Goal: Navigation & Orientation: Find specific page/section

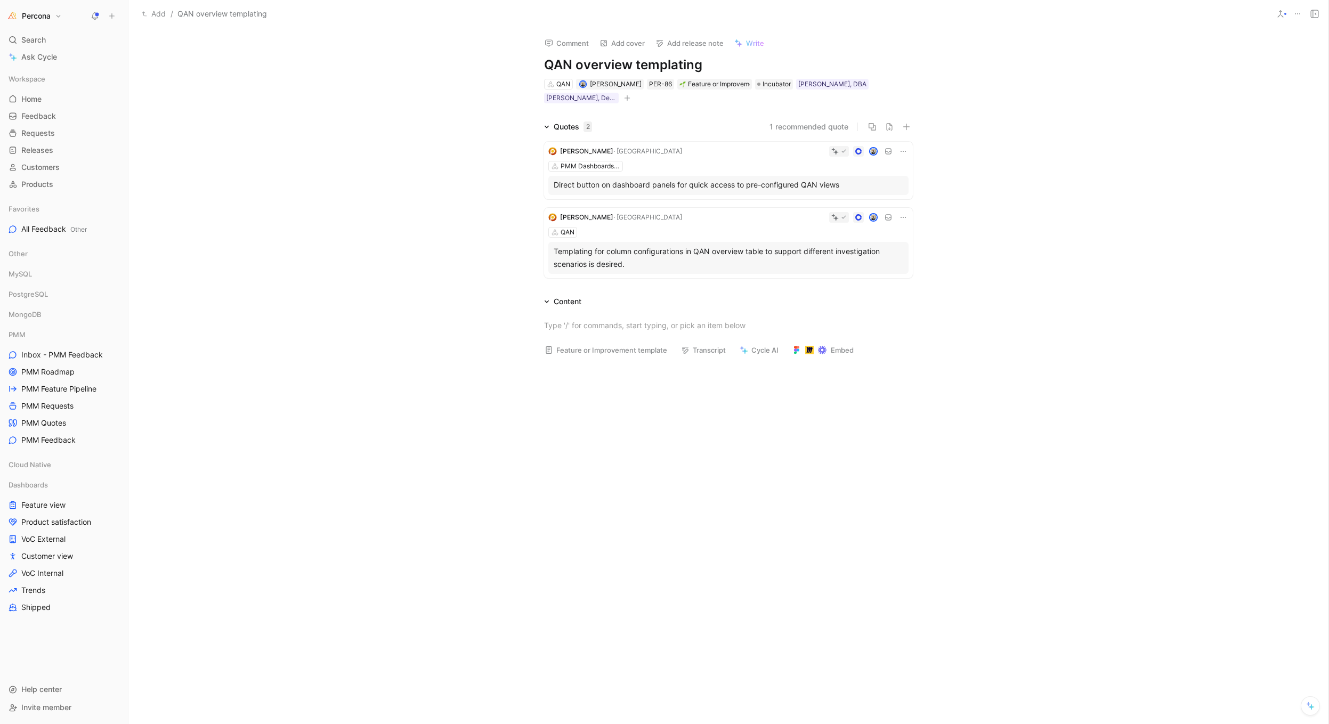
click at [652, 213] on div "[PERSON_NAME] QAN Templating for column configurations in QAN overview table to…" at bounding box center [728, 243] width 369 height 70
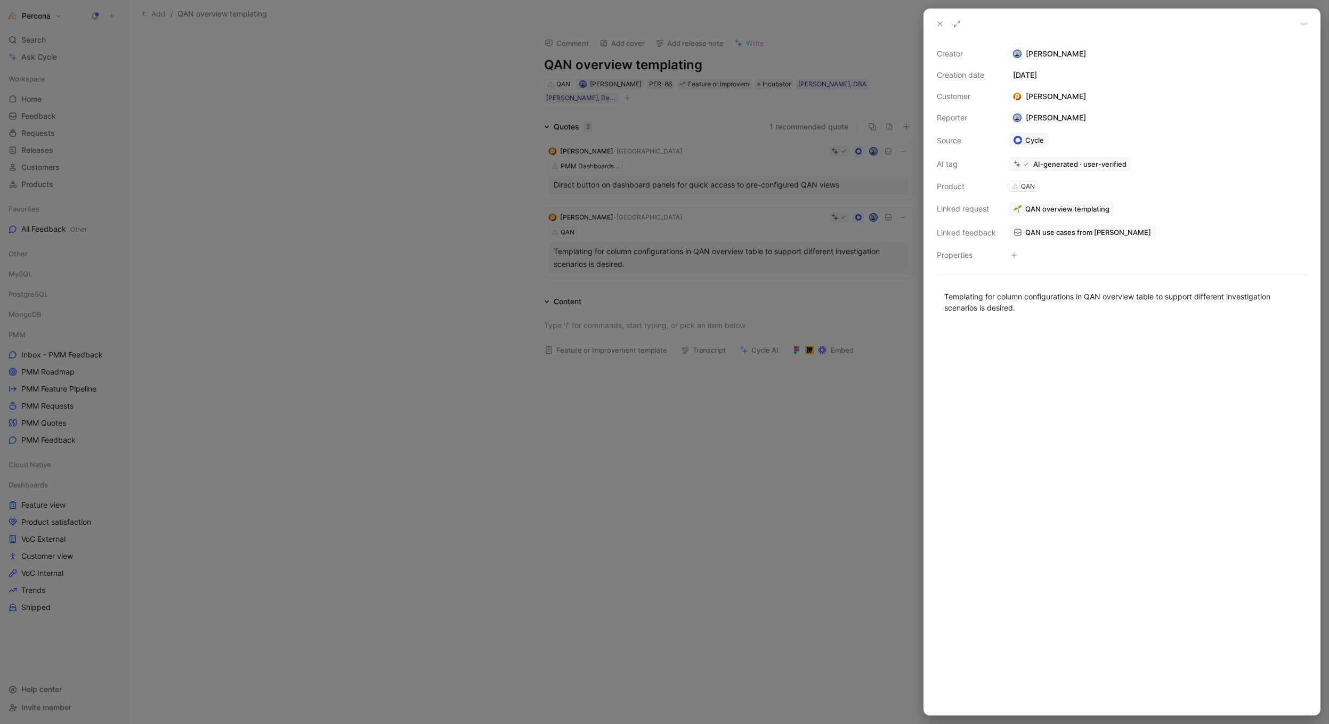
click at [721, 368] on div at bounding box center [664, 362] width 1329 height 724
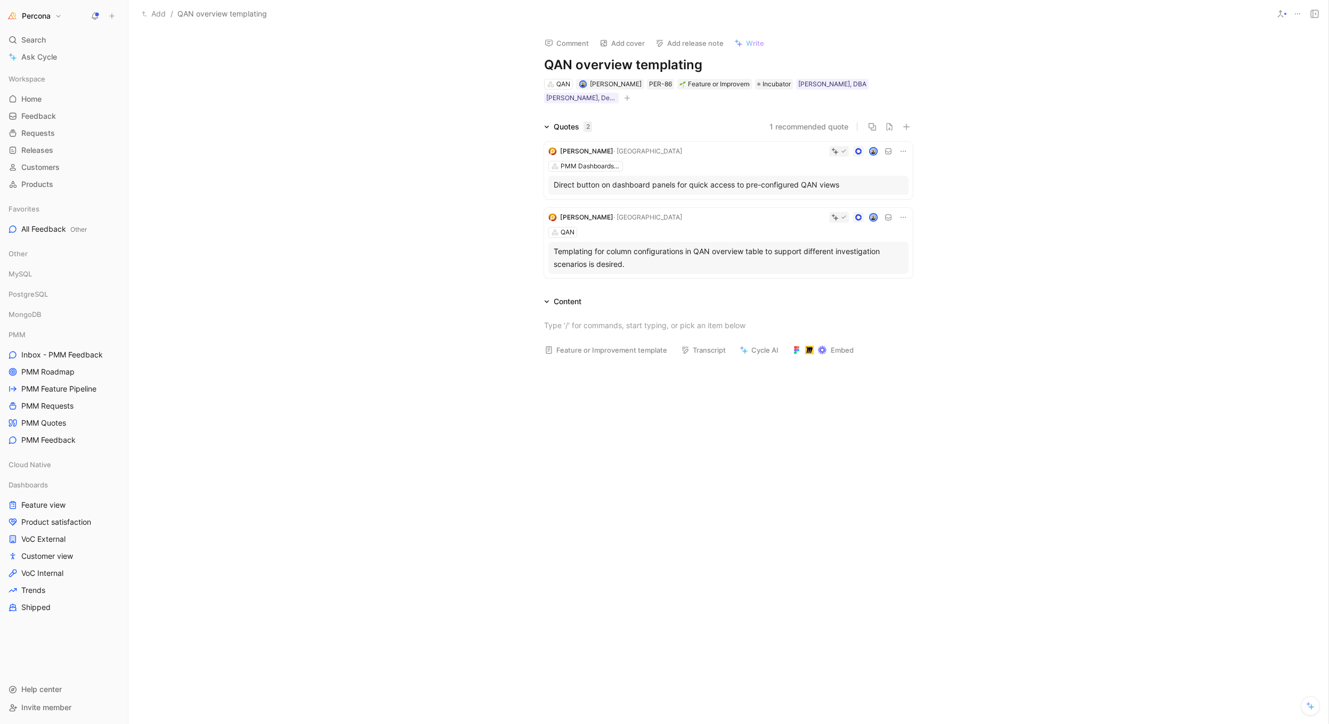
click at [716, 227] on div "QAN" at bounding box center [729, 232] width 360 height 11
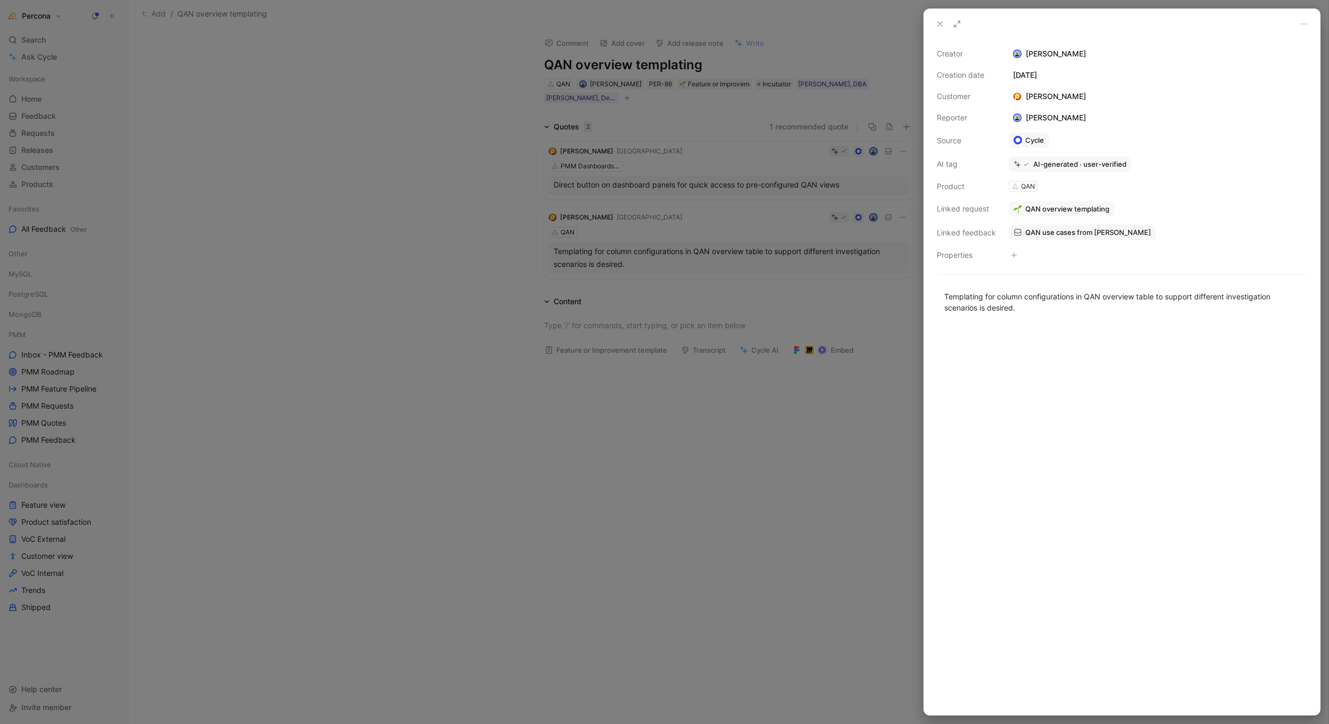
click at [630, 351] on div at bounding box center [664, 362] width 1329 height 724
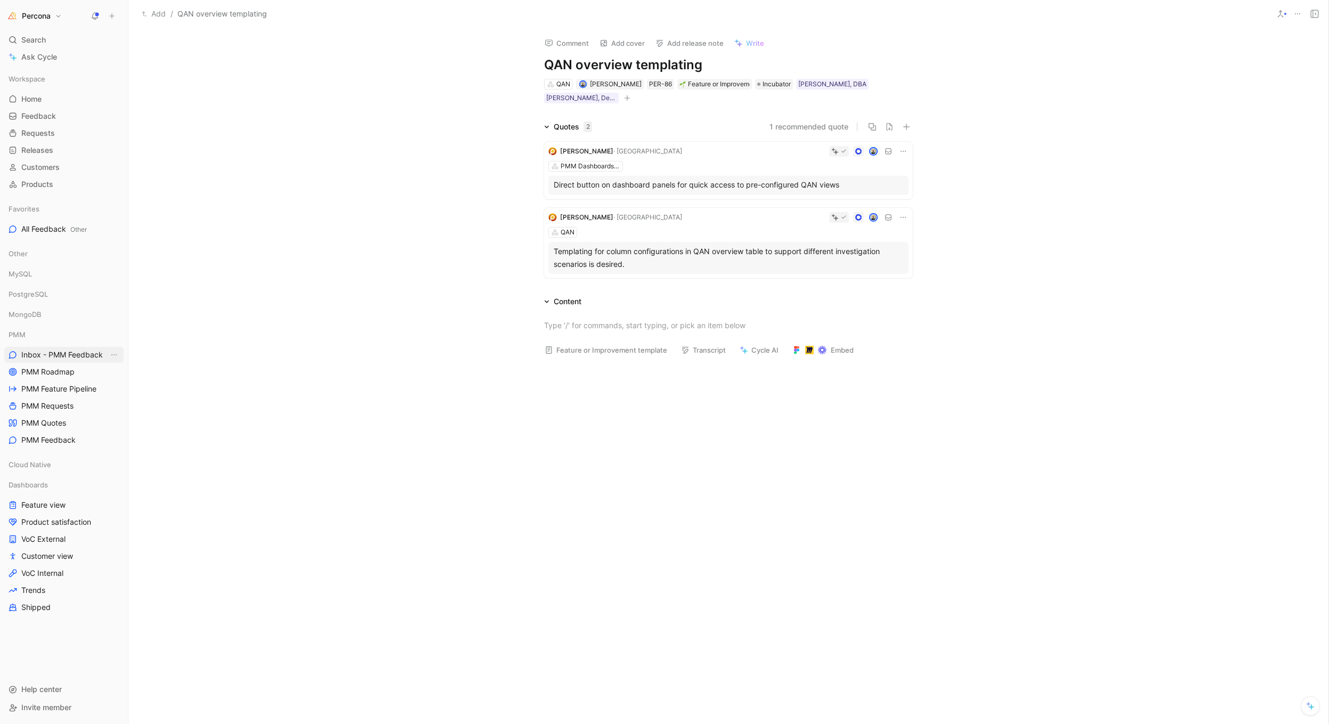
click at [42, 359] on span "Inbox - PMM Feedback" at bounding box center [62, 355] width 82 height 11
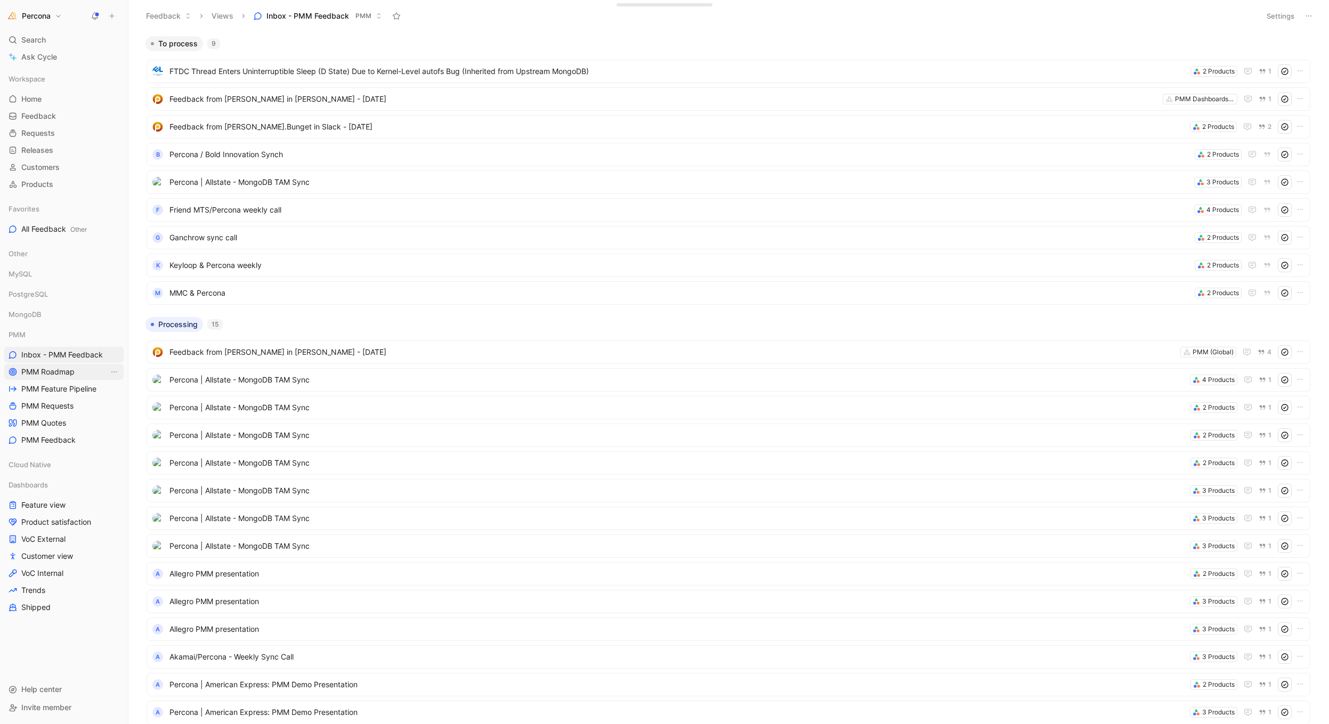
click at [45, 371] on span "PMM Roadmap" at bounding box center [47, 372] width 53 height 11
